Goal: Information Seeking & Learning: Learn about a topic

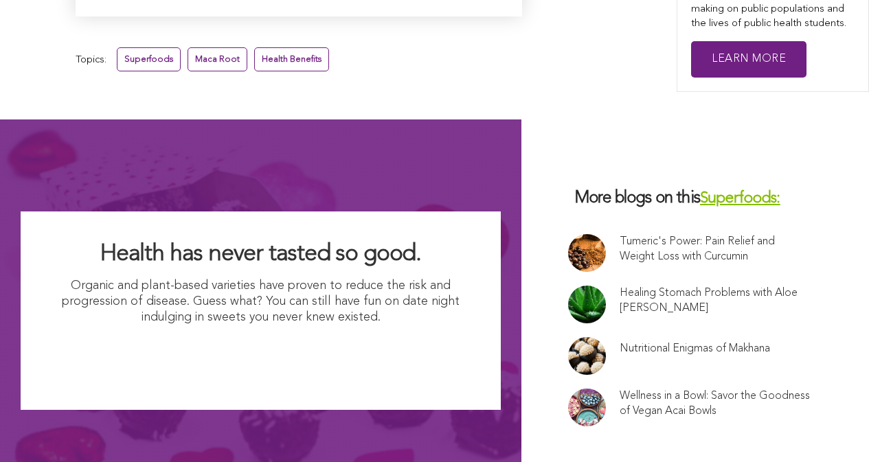
scroll to position [9106, 0]
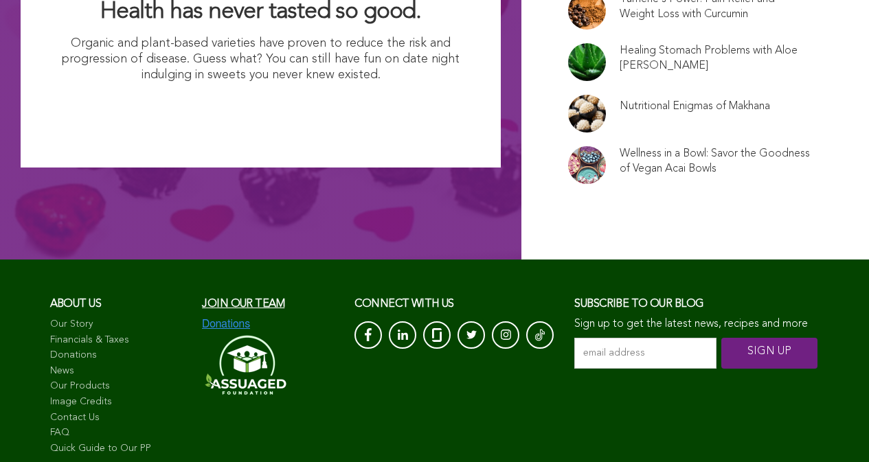
click at [81, 396] on link "Image Credits" at bounding box center [119, 403] width 139 height 14
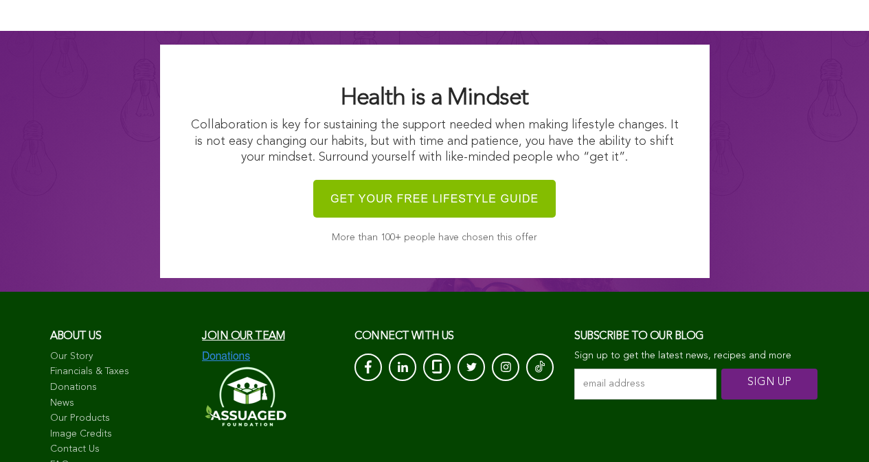
scroll to position [1517, 0]
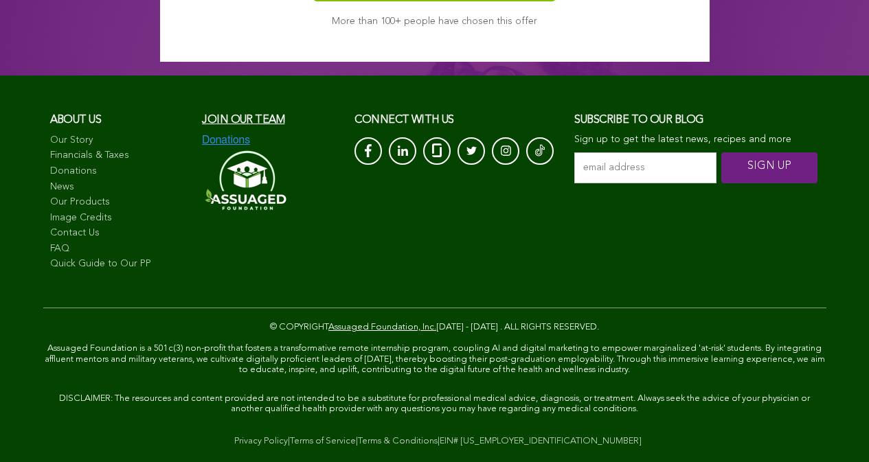
click at [91, 243] on link "FAQ" at bounding box center [119, 250] width 139 height 14
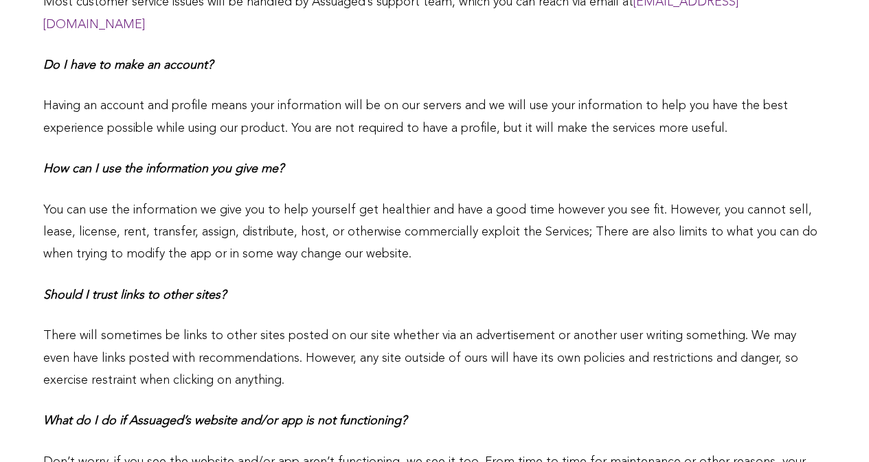
scroll to position [1886, 0]
